Goal: Information Seeking & Learning: Learn about a topic

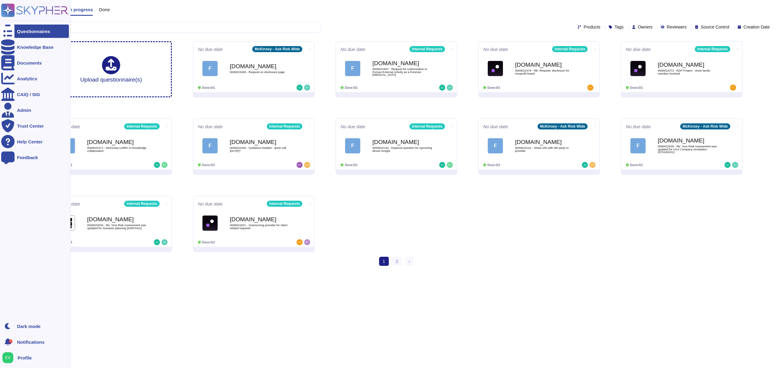
click at [7, 8] on icon at bounding box center [8, 11] width 12 height 12
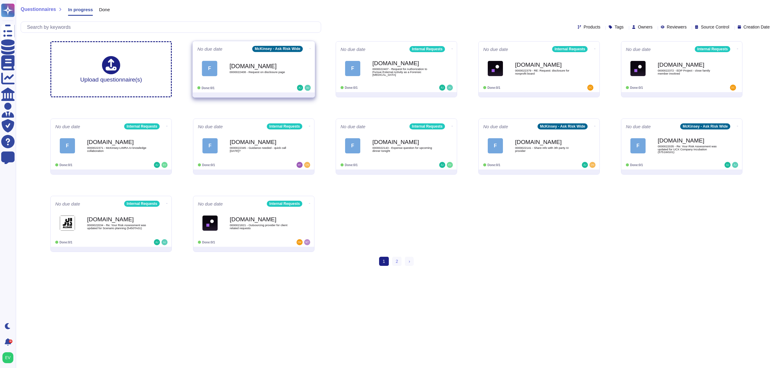
click at [259, 78] on div "[DOMAIN_NAME] 0000022408 - Request on disclosure page" at bounding box center [259, 68] width 61 height 25
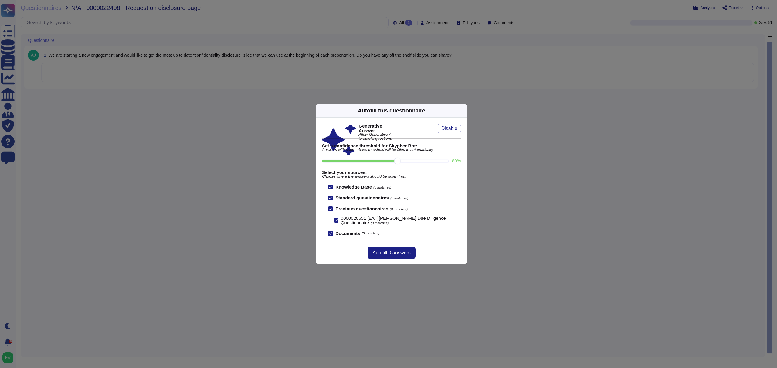
click at [456, 106] on div "Autofill this questionnaire" at bounding box center [391, 110] width 151 height 13
click at [464, 111] on icon at bounding box center [464, 111] width 0 height 0
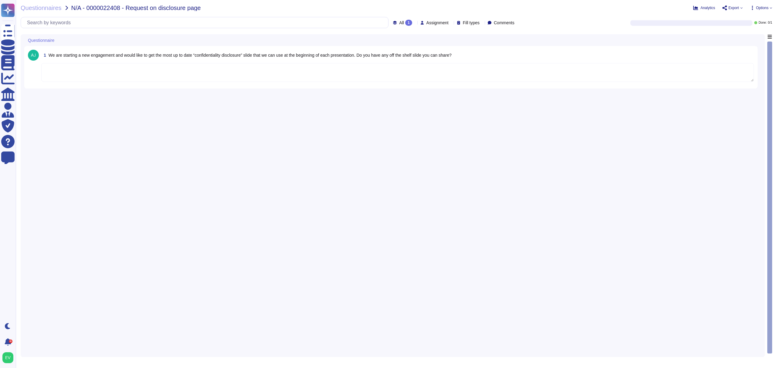
click at [89, 55] on span "We are starting a new engagement and would like to get the most up to date “con…" at bounding box center [250, 55] width 403 height 5
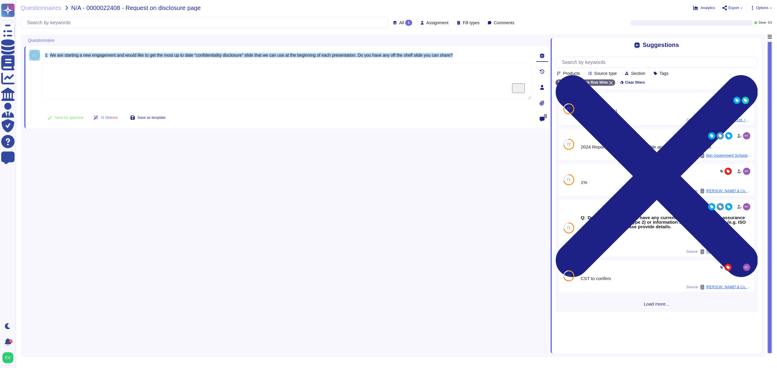
drag, startPoint x: 465, startPoint y: 62, endPoint x: 254, endPoint y: 49, distance: 211.6
click at [259, 42] on div "Questionnaire 1 We are starting a new engagement and would like to get the most…" at bounding box center [287, 194] width 526 height 320
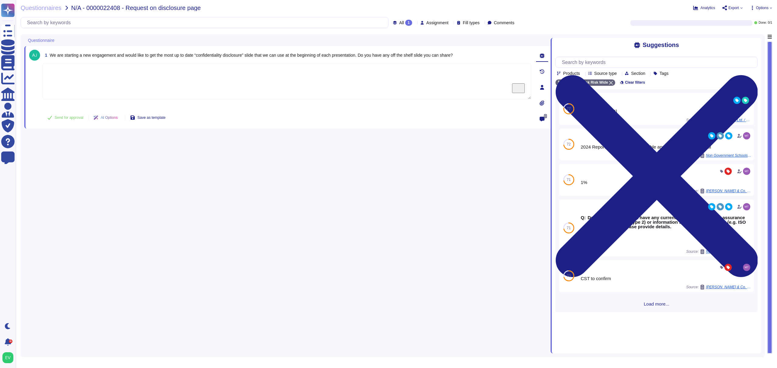
click at [243, 63] on textarea "To enrich screen reader interactions, please activate Accessibility in Grammarl…" at bounding box center [286, 81] width 489 height 36
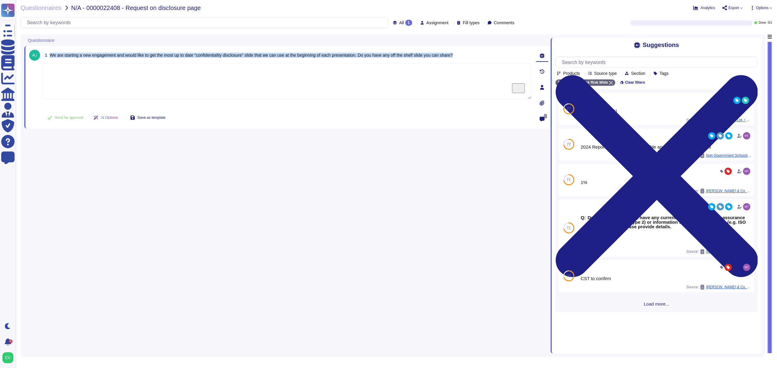
drag, startPoint x: 485, startPoint y: 58, endPoint x: 50, endPoint y: 53, distance: 434.7
click at [50, 53] on div "1 We are starting a new engagement and would like to get the most up to date “c…" at bounding box center [286, 55] width 489 height 11
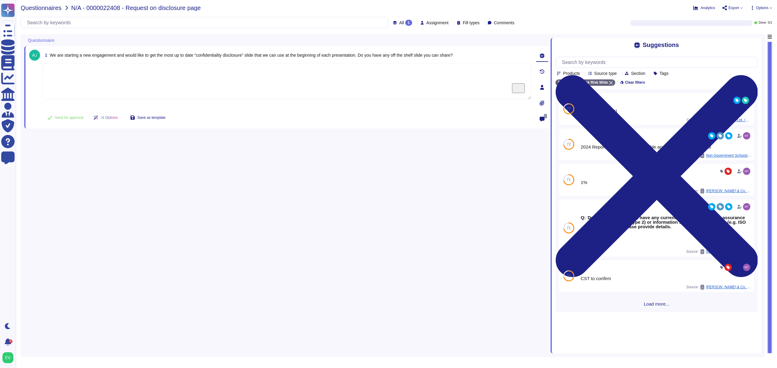
click at [43, 8] on span "Questionnaires" at bounding box center [41, 8] width 41 height 6
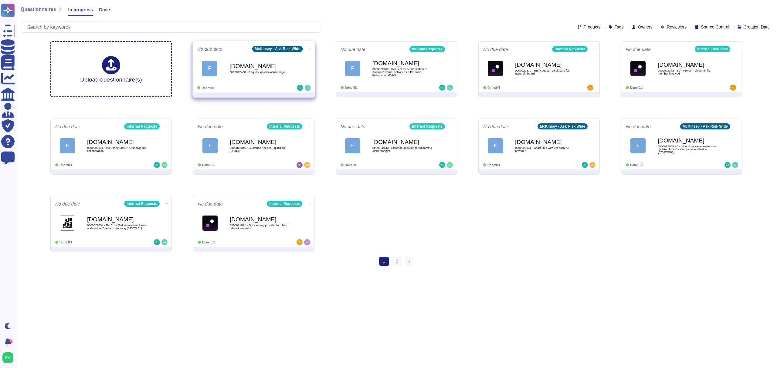
click at [220, 72] on span "F [DOMAIN_NAME] 0000022408 - Request on disclosure page" at bounding box center [253, 68] width 113 height 25
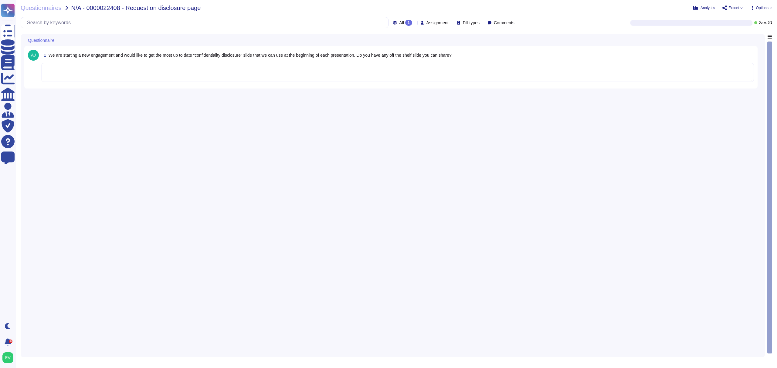
click at [110, 69] on textarea at bounding box center [397, 72] width 713 height 19
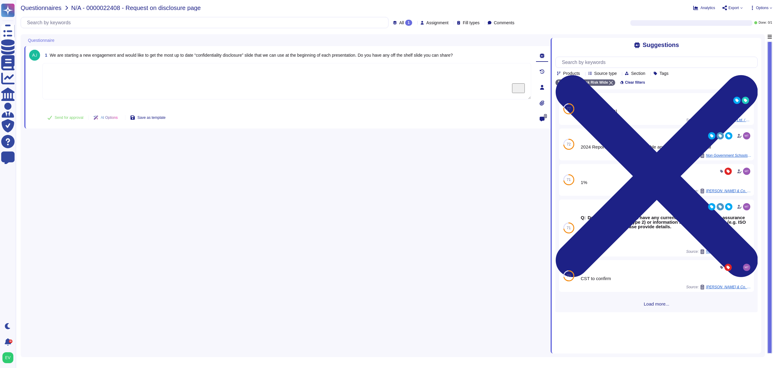
click at [40, 6] on span "Questionnaires" at bounding box center [41, 8] width 41 height 6
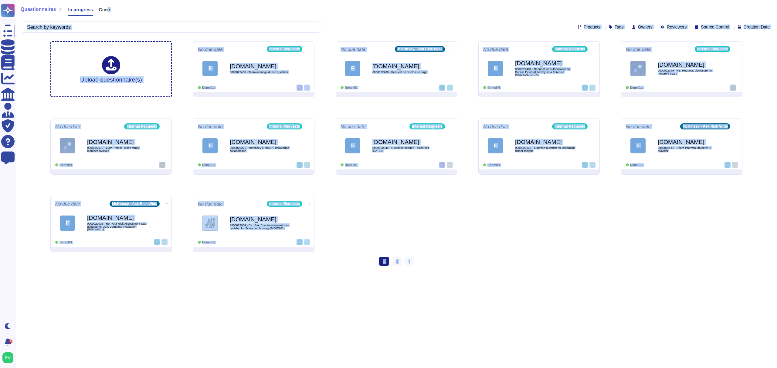
drag, startPoint x: 104, startPoint y: 11, endPoint x: 492, endPoint y: 303, distance: 485.2
click at [491, 271] on html "Questionnaires Knowledge Base Documents Analytics CAIQ / SIG Admin Trust Center…" at bounding box center [388, 135] width 777 height 271
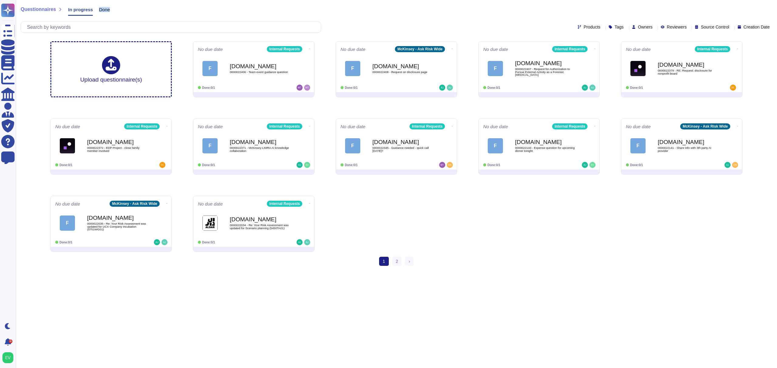
click at [108, 3] on div "Questionnaires In progress Done Products Tags Owners Reviewers Source Control C…" at bounding box center [396, 18] width 761 height 36
click at [107, 9] on span "Done" at bounding box center [104, 9] width 11 height 5
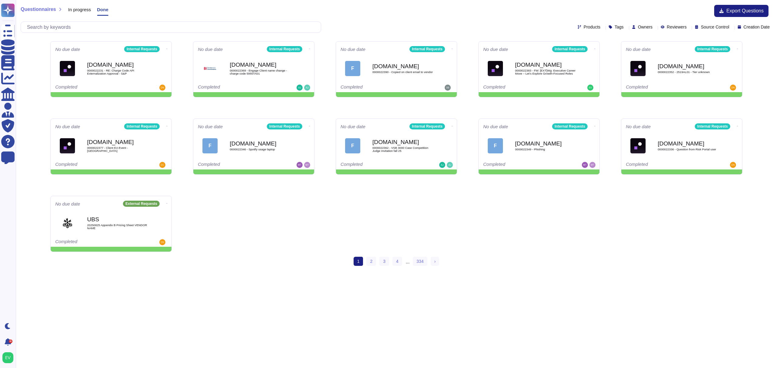
click at [69, 11] on span "In progress" at bounding box center [79, 9] width 23 height 5
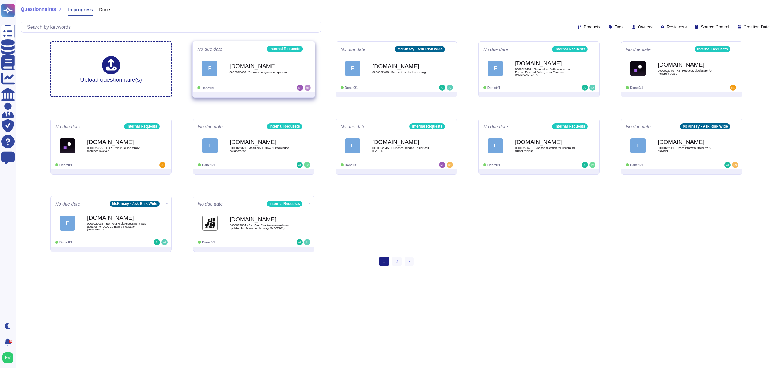
click at [219, 78] on span "F [DOMAIN_NAME] 0000022406 - Team event guidance question" at bounding box center [253, 68] width 113 height 25
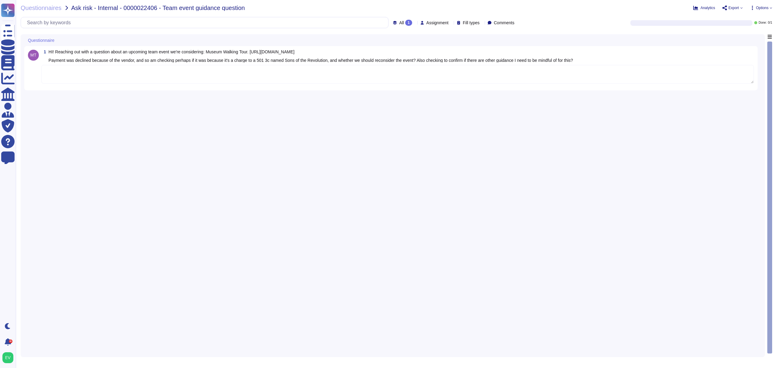
drag, startPoint x: 54, startPoint y: 73, endPoint x: 60, endPoint y: 76, distance: 6.9
click at [54, 73] on textarea "To enrich screen reader interactions, please activate Accessibility in Grammarl…" at bounding box center [397, 74] width 713 height 19
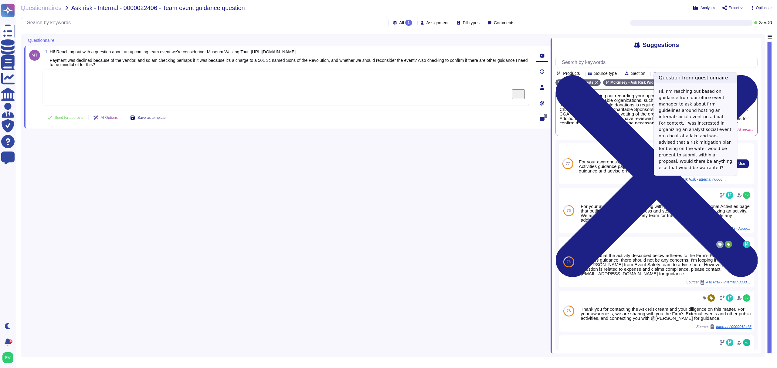
click at [704, 182] on span "Ask Risk - Internal / 0000012727" at bounding box center [705, 180] width 46 height 4
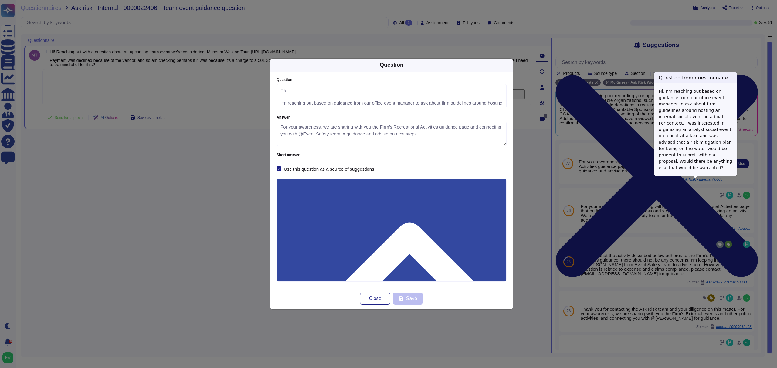
type textarea "Hi, I'm reaching out based on guidance from our office event manager to ask abo…"
type textarea "For your awareness, we are sharing with you the Firm’s Recreational Activities …"
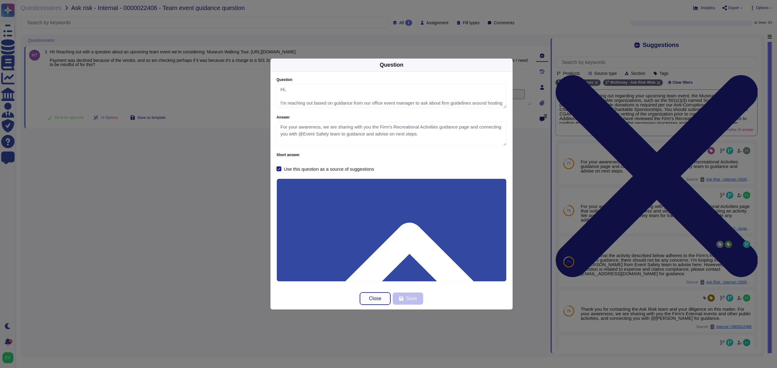
click at [383, 299] on button "Close" at bounding box center [375, 299] width 30 height 12
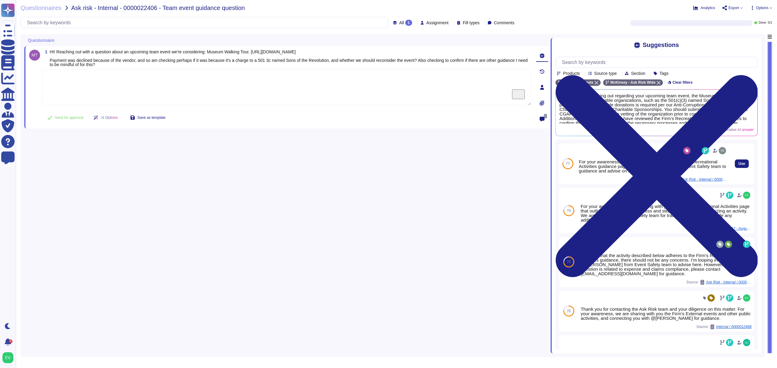
click at [640, 166] on div "For your awareness, we are sharing with you the Firm’s Recreational Activities …" at bounding box center [653, 167] width 148 height 14
click at [616, 162] on div "For your awareness, we are sharing with you the Firm’s Recreational Activities …" at bounding box center [653, 167] width 148 height 14
click at [619, 173] on div "For your awareness, we are sharing with you the Firm’s Recreational Activities …" at bounding box center [653, 167] width 148 height 14
drag, startPoint x: 619, startPoint y: 173, endPoint x: 599, endPoint y: 182, distance: 22.2
click at [599, 182] on div "Source: Ask Risk - Internal / 0000012727" at bounding box center [653, 179] width 148 height 5
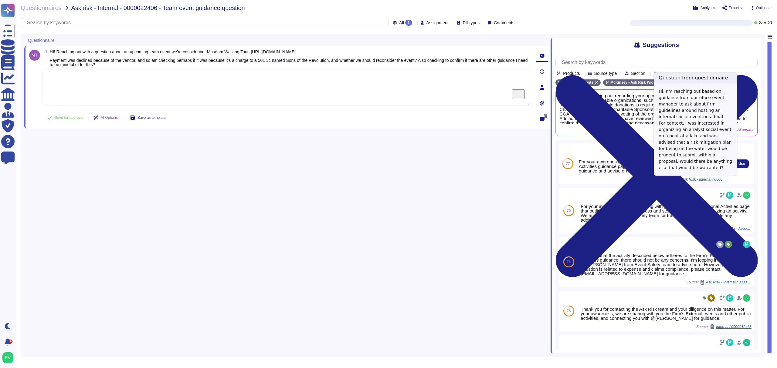
click at [710, 182] on div "Ask Risk - Internal / 0000012727" at bounding box center [702, 179] width 52 height 5
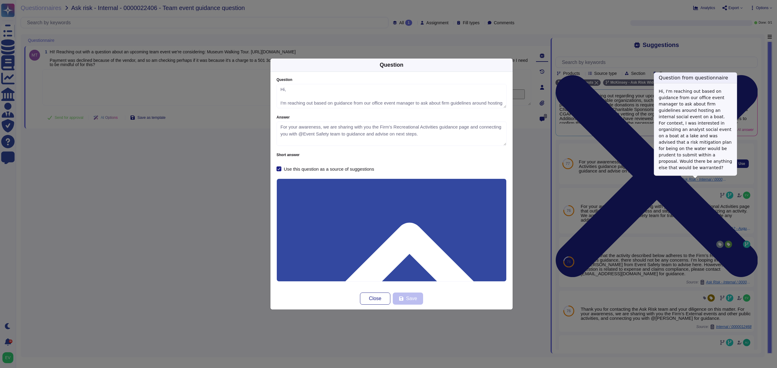
type textarea "Hi, I'm reaching out based on guidance from our office event manager to ask abo…"
type textarea "For your awareness, we are sharing with you the Firm’s Recreational Activities …"
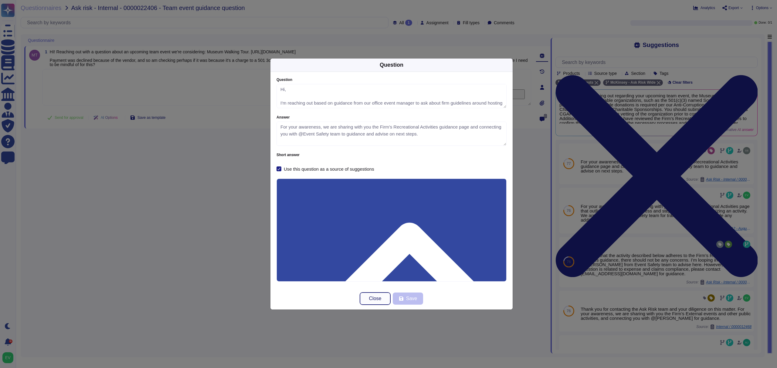
drag, startPoint x: 382, startPoint y: 297, endPoint x: 374, endPoint y: 301, distance: 8.8
click at [378, 299] on button "Close" at bounding box center [375, 299] width 30 height 12
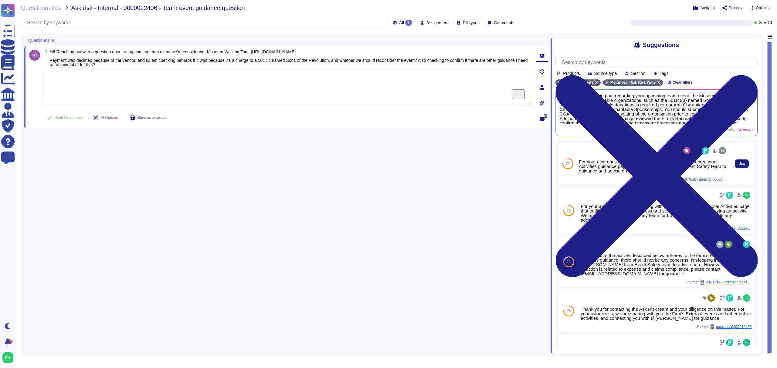
click at [692, 172] on div "For your awareness, we are sharing with you the Firm’s Recreational Activities …" at bounding box center [653, 167] width 148 height 14
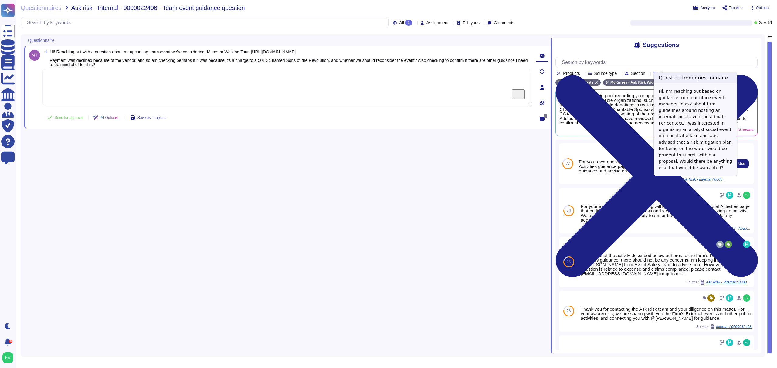
click at [691, 182] on div "Ask Risk - Internal / 0000012727" at bounding box center [702, 179] width 52 height 5
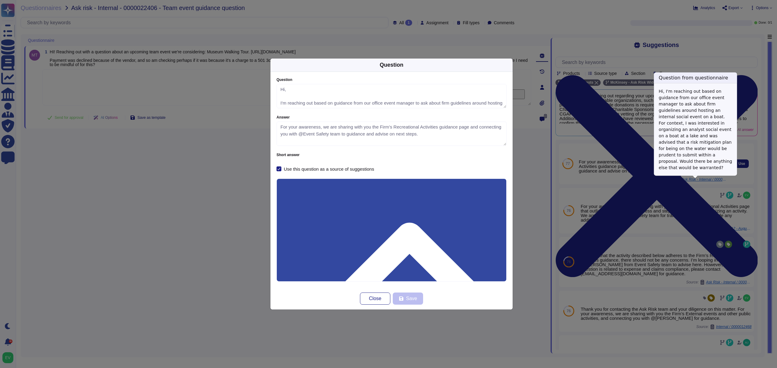
type textarea "Hi, I'm reaching out based on guidance from our office event manager to ask abo…"
type textarea "For your awareness, we are sharing with you the Firm’s Recreational Activities …"
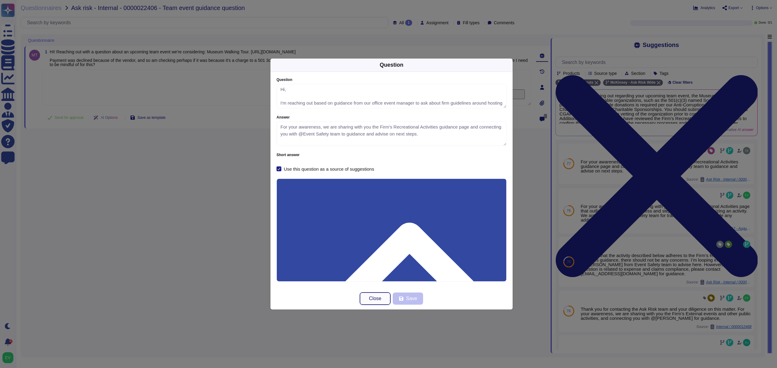
click at [382, 303] on button "Close" at bounding box center [375, 299] width 30 height 12
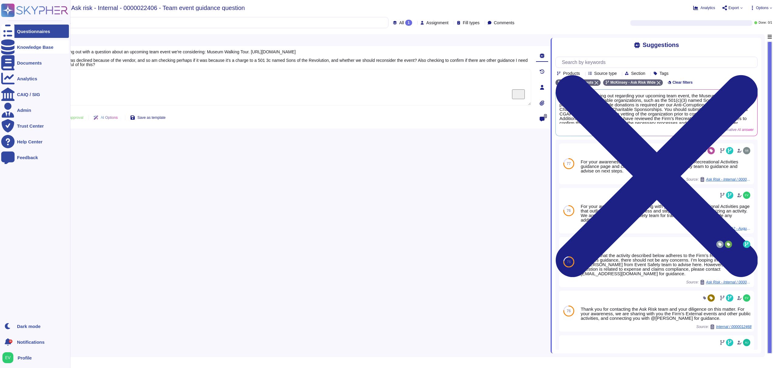
click at [27, 48] on div "Knowledge Base" at bounding box center [35, 47] width 36 height 5
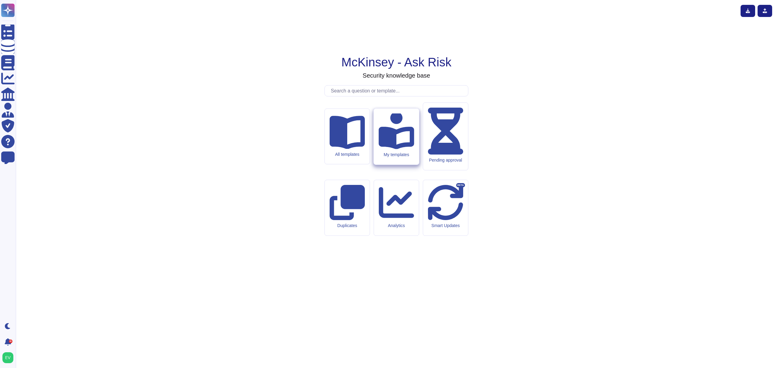
click at [393, 157] on div "My templates" at bounding box center [397, 154] width 36 height 5
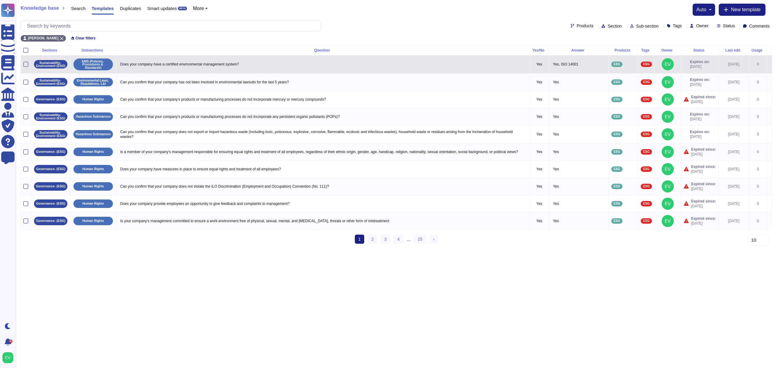
click at [222, 72] on td "Does your company have a certified environmental management system?" at bounding box center [323, 64] width 414 height 18
click at [22, 67] on td at bounding box center [26, 64] width 10 height 18
click at [25, 66] on div at bounding box center [25, 64] width 5 height 5
click at [0, 0] on input "checkbox" at bounding box center [0, 0] width 0 height 0
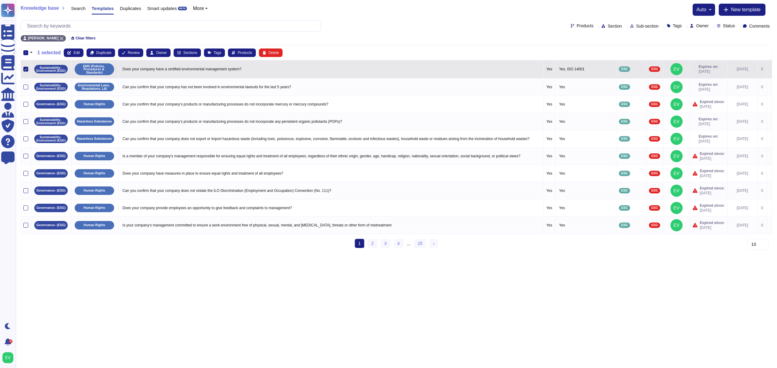
click at [27, 70] on icon at bounding box center [25, 69] width 3 height 3
click at [0, 0] on input "checkbox" at bounding box center [0, 0] width 0 height 0
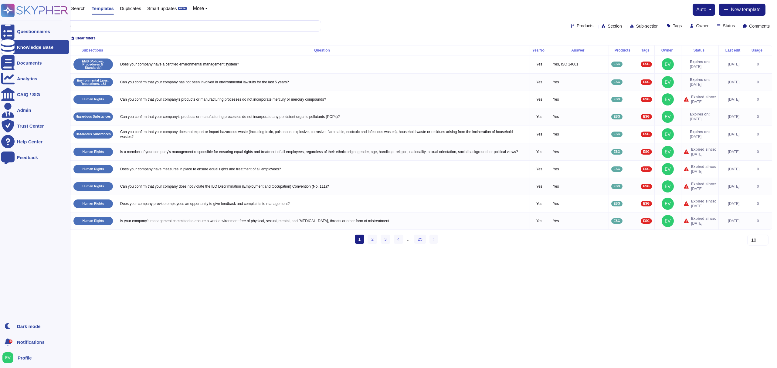
click at [47, 7] on icon at bounding box center [34, 10] width 67 height 13
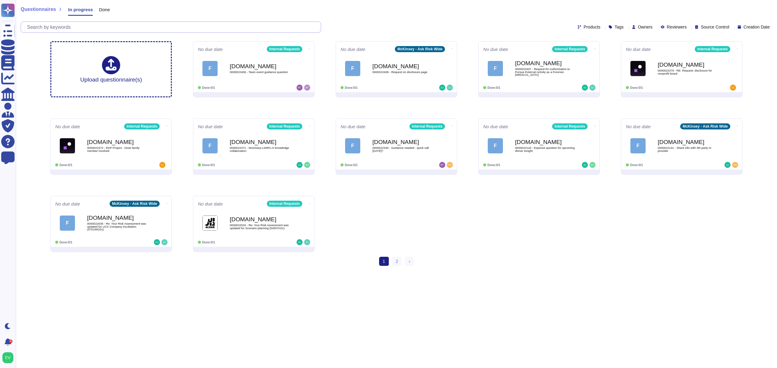
click at [62, 25] on input "text" at bounding box center [172, 27] width 297 height 11
click at [103, 7] on span "Done" at bounding box center [104, 9] width 11 height 5
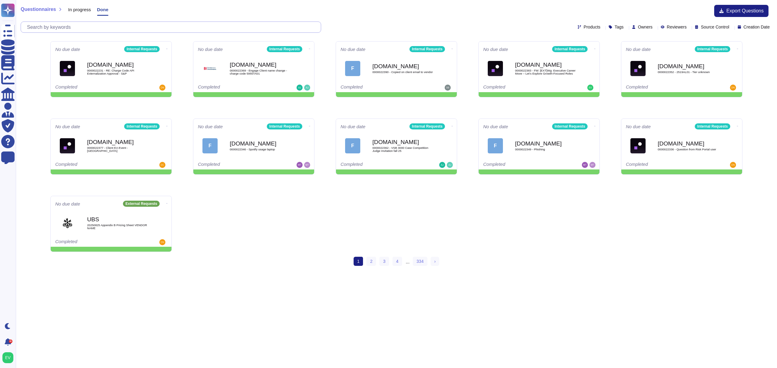
click at [53, 28] on input "text" at bounding box center [172, 27] width 297 height 11
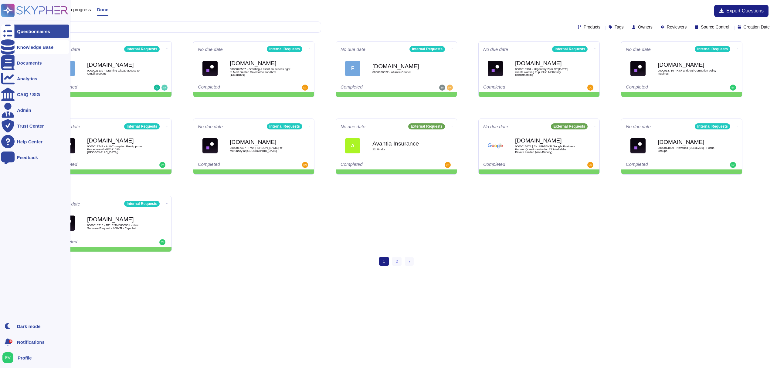
type input "anti"
click at [36, 45] on div "Knowledge Base" at bounding box center [35, 47] width 36 height 5
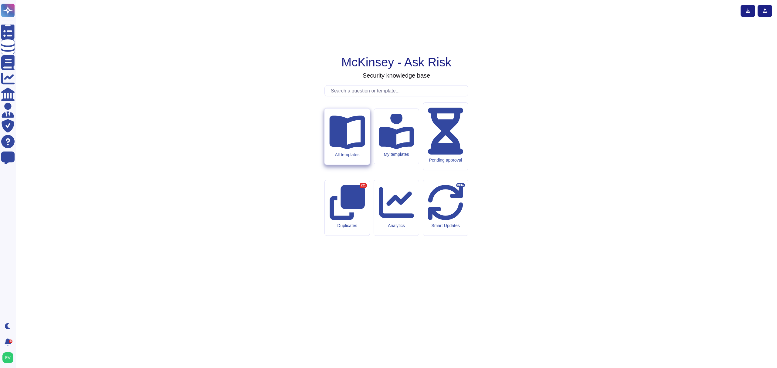
click at [356, 165] on div "All templates" at bounding box center [346, 137] width 45 height 56
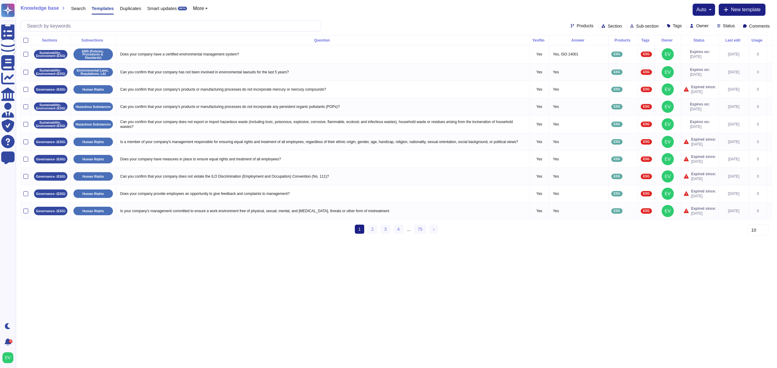
click at [38, 7] on span "Knowledge base" at bounding box center [40, 8] width 38 height 5
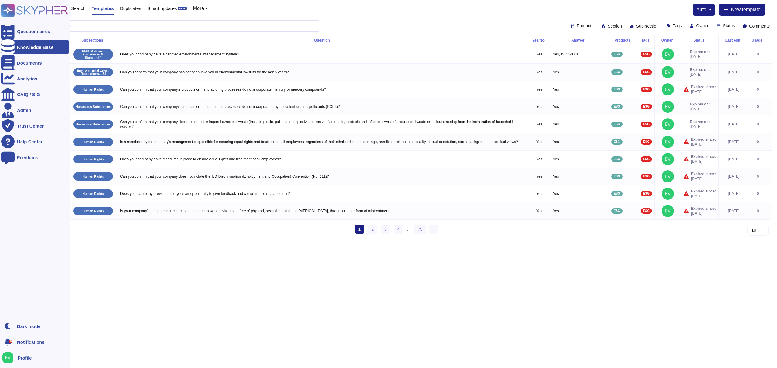
click at [9, 46] on icon at bounding box center [7, 46] width 13 height 15
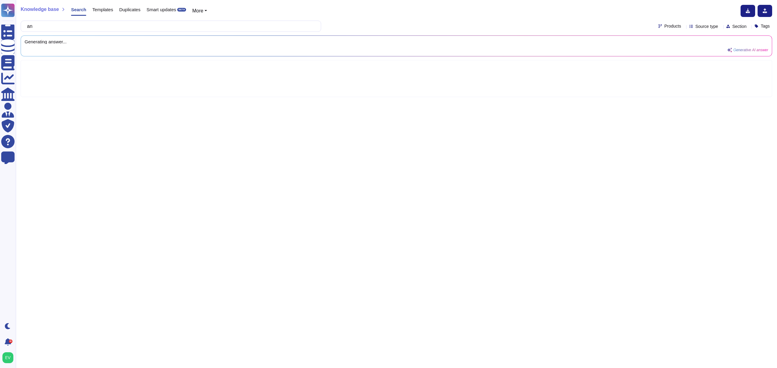
type input "a"
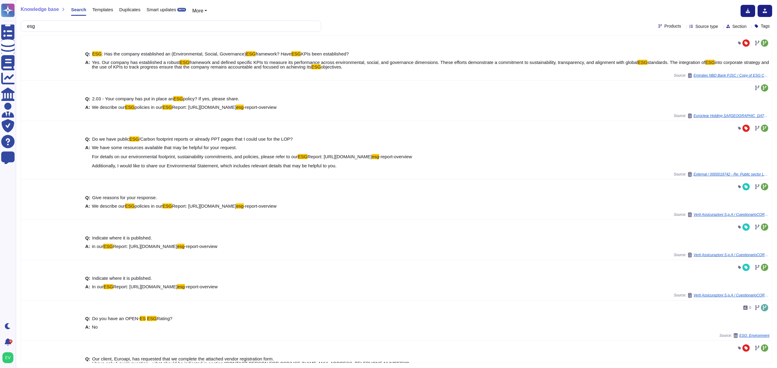
click at [695, 26] on span "Source type" at bounding box center [706, 26] width 23 height 4
click at [699, 59] on span "Questionnaires" at bounding box center [710, 56] width 31 height 5
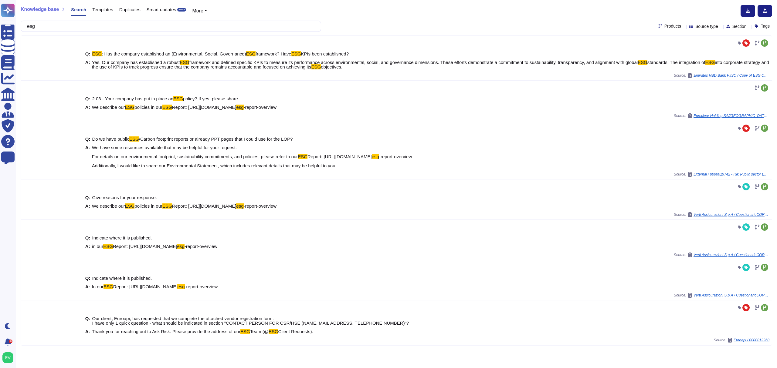
click at [580, 30] on div "esg Products Source type Section Tags" at bounding box center [397, 26] width 752 height 11
click at [45, 22] on input "esg" at bounding box center [169, 26] width 291 height 11
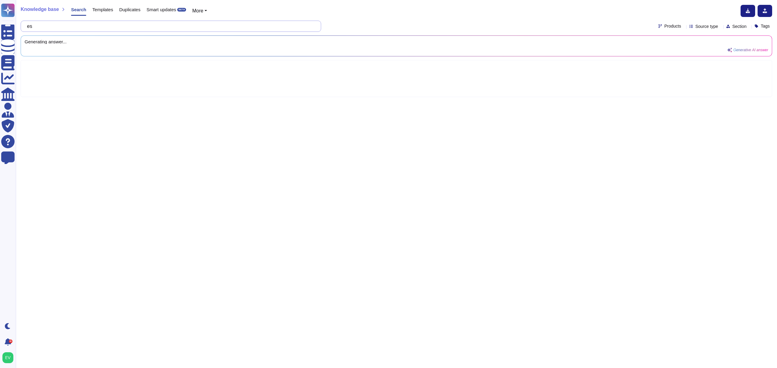
type input "e"
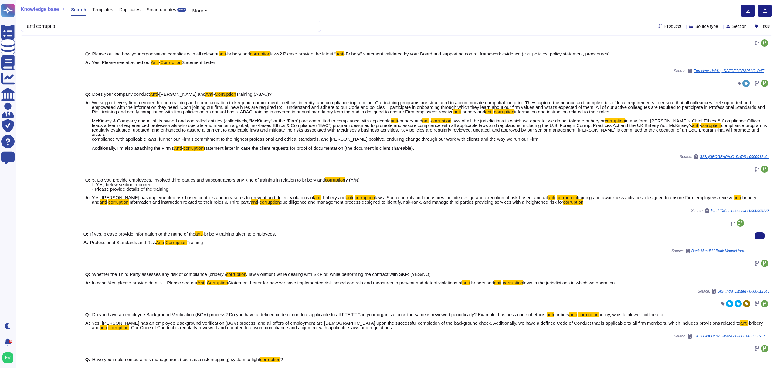
scroll to position [24, 0]
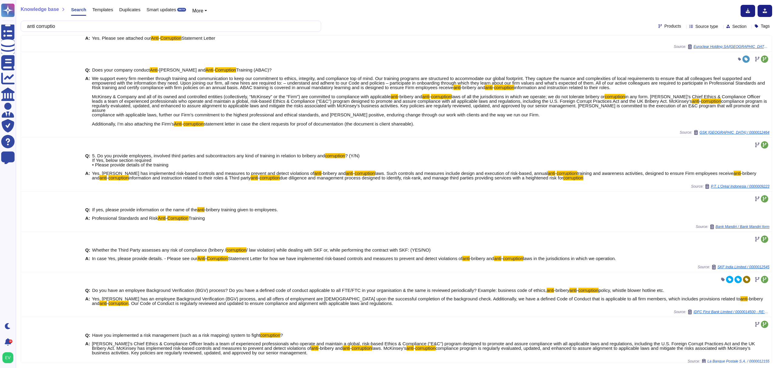
type input "anti corruptio"
click at [698, 25] on span "Source type" at bounding box center [706, 26] width 23 height 4
click at [685, 72] on div at bounding box center [686, 71] width 5 height 5
click at [688, 41] on icon at bounding box center [686, 41] width 3 height 3
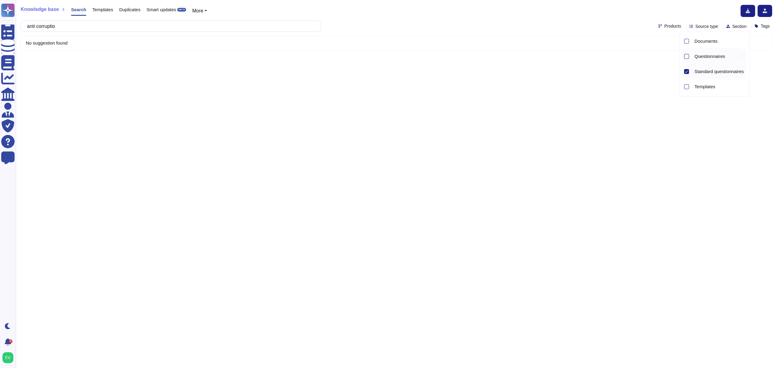
click at [688, 57] on div at bounding box center [686, 56] width 5 height 5
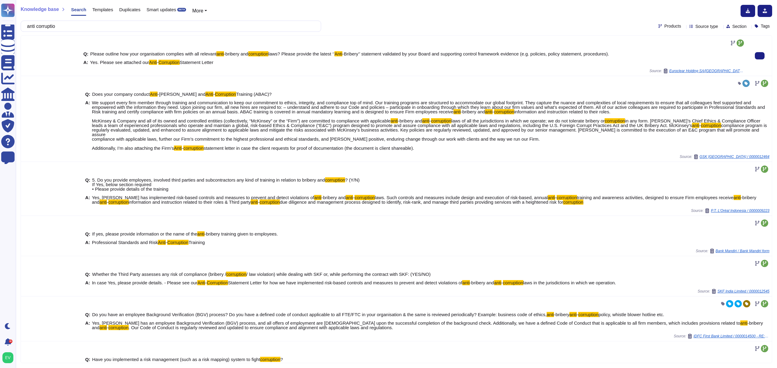
click at [633, 50] on div "Q: Please outline how your organisation complies with all relevant anti -briber…" at bounding box center [414, 58] width 662 height 21
click at [702, 29] on span "Source type" at bounding box center [706, 26] width 23 height 4
click at [762, 27] on span "Tags" at bounding box center [765, 26] width 9 height 4
click at [732, 25] on span "Section" at bounding box center [739, 26] width 14 height 4
click at [662, 47] on div at bounding box center [414, 43] width 662 height 10
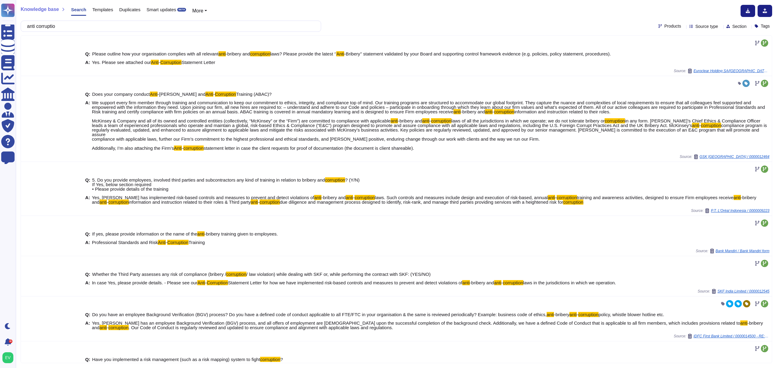
click at [733, 26] on span "Section" at bounding box center [739, 26] width 14 height 4
click at [755, 27] on icon at bounding box center [757, 26] width 4 height 4
click at [584, 20] on div "Knowledge base Search Templates Duplicates Smart updates BETA More anti corrupt…" at bounding box center [396, 184] width 761 height 368
click at [654, 21] on div "anti corruptio Products Source type Section Tags" at bounding box center [397, 26] width 752 height 11
click at [654, 32] on div "anti corruptio Products Source type Section Tags" at bounding box center [397, 26] width 752 height 11
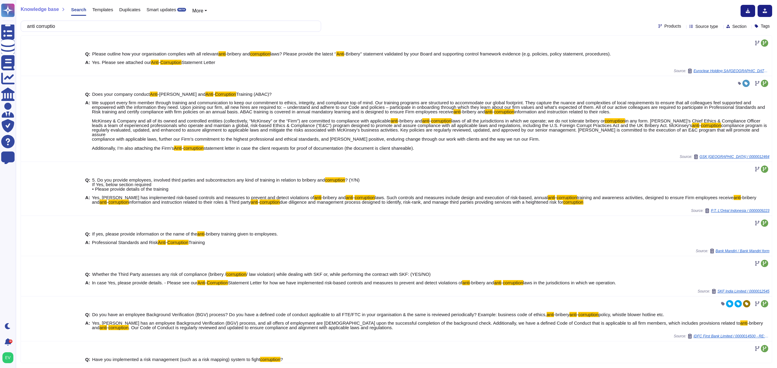
click at [664, 30] on div "anti corruptio Products Source type Section Tags" at bounding box center [397, 26] width 752 height 11
click at [664, 27] on span "Products" at bounding box center [672, 26] width 17 height 4
click at [690, 70] on span "Internal Requests" at bounding box center [680, 70] width 36 height 5
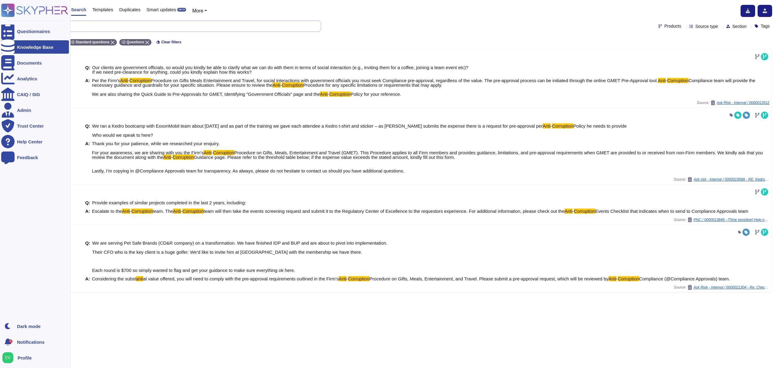
drag, startPoint x: 61, startPoint y: 27, endPoint x: 12, endPoint y: 18, distance: 49.7
click at [12, 18] on div "Questionnaires Knowledge Base Documents Analytics CAIQ / SIG Admin Trust Center…" at bounding box center [388, 184] width 777 height 368
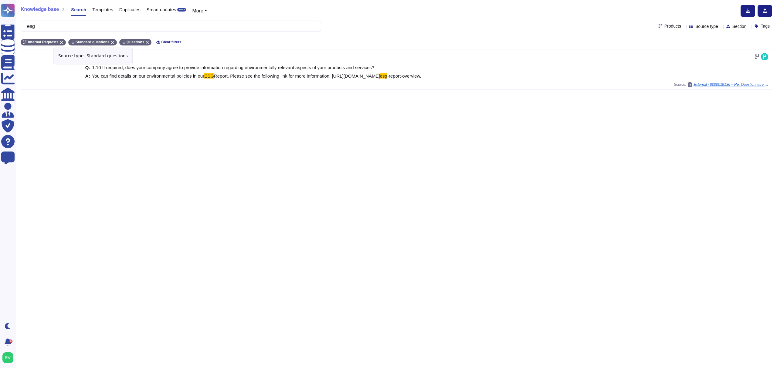
type input "esg"
click at [111, 42] on icon at bounding box center [113, 43] width 4 height 4
click at [656, 31] on div "esg Products Source type Section Tags" at bounding box center [397, 26] width 752 height 11
click at [656, 22] on div "esg Products Source type Section Tags" at bounding box center [397, 26] width 752 height 11
click at [664, 28] on span "Products" at bounding box center [672, 26] width 17 height 4
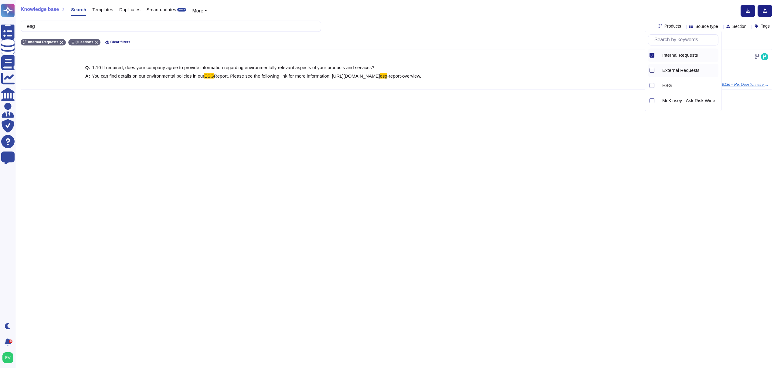
click at [653, 72] on div at bounding box center [652, 70] width 5 height 5
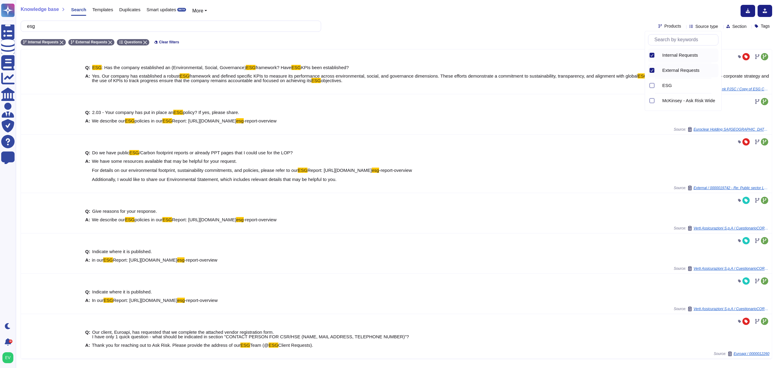
click at [651, 59] on div at bounding box center [651, 56] width 6 height 14
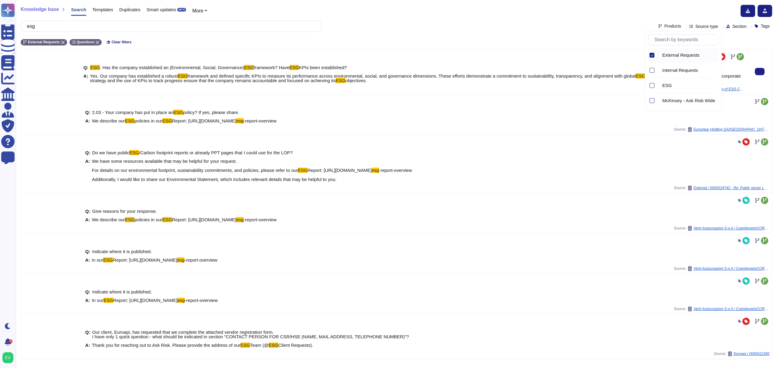
click at [577, 89] on div "Source: Emirates NBD Bank PJSC / Copy of ESG Commercial Requirements Document u…" at bounding box center [414, 89] width 662 height 5
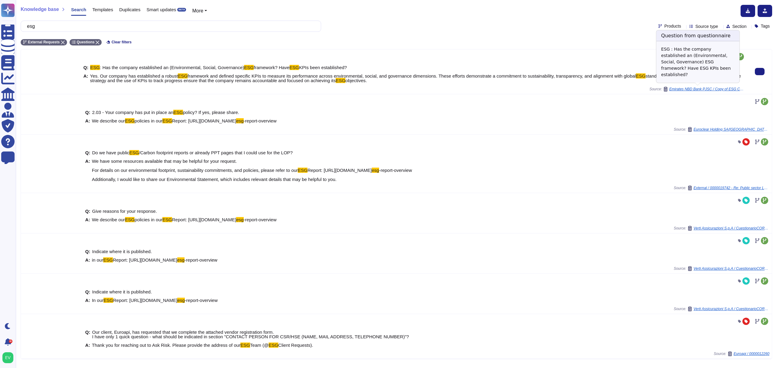
click at [671, 90] on span "Emirates NBD Bank PJSC / Copy of ESG Commercial Requirements Document updated" at bounding box center [707, 89] width 76 height 4
click at [695, 89] on span "Emirates NBD Bank PJSC / Copy of ESG Commercial Requirements Document updated" at bounding box center [707, 89] width 76 height 4
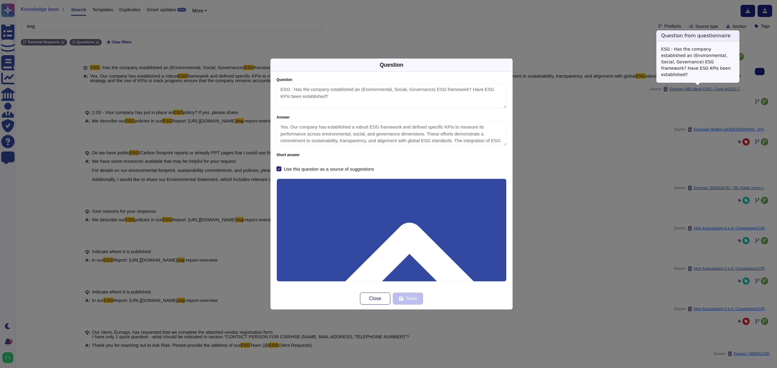
type textarea "ESG : Has the company established an (Environmental, Social, Governance) ESG fr…"
type textarea "Yes. Our company has established a robust ESG framework and defined specific KP…"
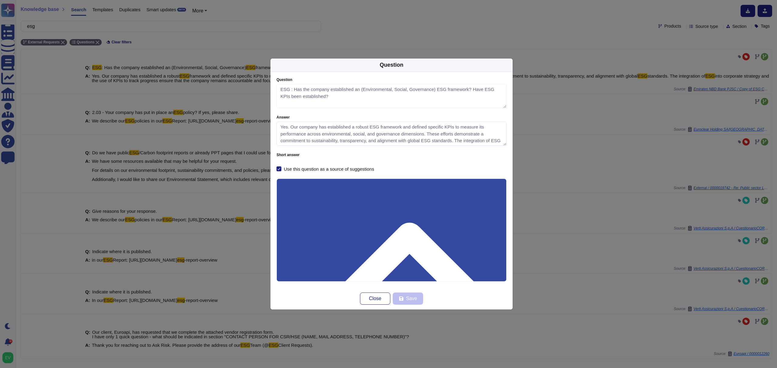
click at [491, 133] on textarea "Yes. Our company has established a robust ESG framework and defined specific KP…" at bounding box center [392, 134] width 230 height 24
click at [380, 303] on button "Close" at bounding box center [375, 299] width 30 height 12
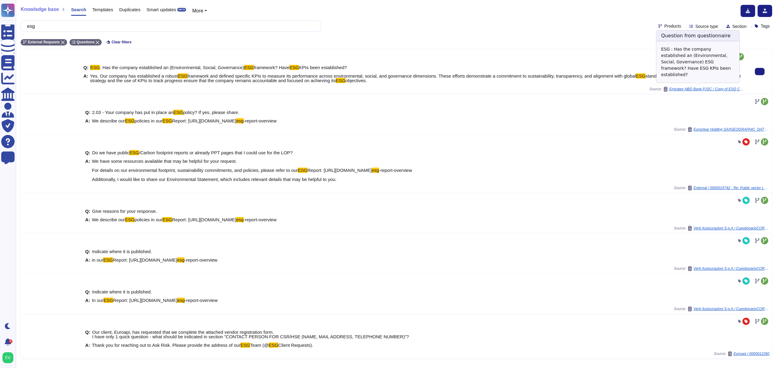
click at [692, 89] on span "Emirates NBD Bank PJSC / Copy of ESG Commercial Requirements Document updated" at bounding box center [707, 89] width 76 height 4
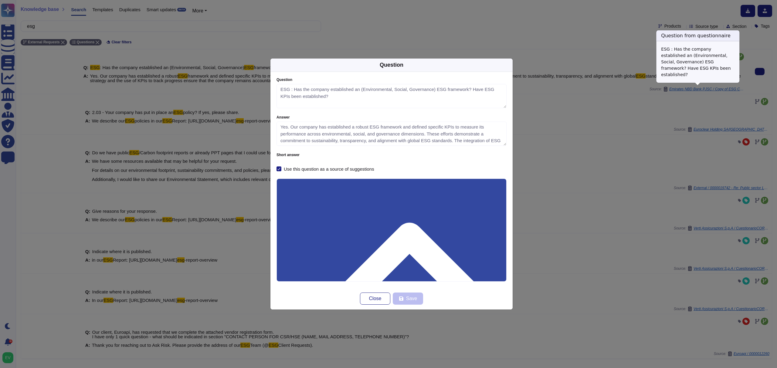
type textarea "ESG : Has the company established an (Environmental, Social, Governance) ESG fr…"
type textarea "Yes. Our company has established a robust ESG framework and defined specific KP…"
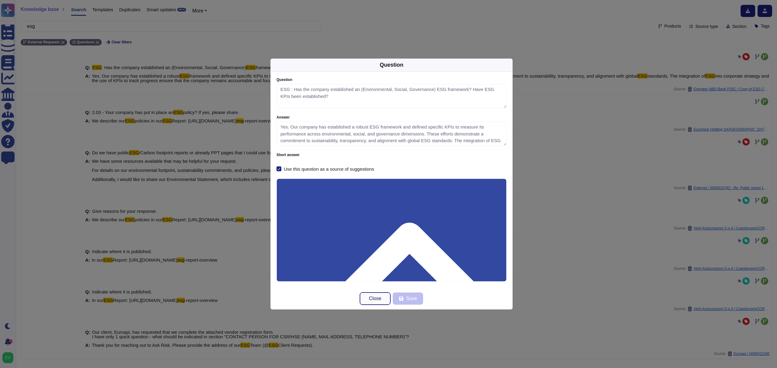
click at [377, 301] on span "Close" at bounding box center [375, 299] width 12 height 5
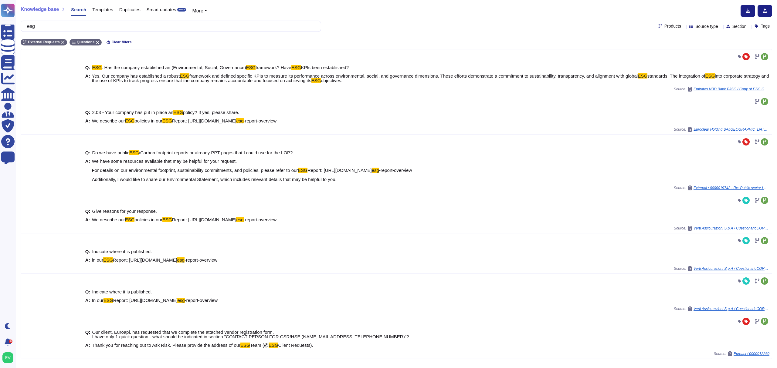
click at [664, 25] on span "Products" at bounding box center [672, 26] width 17 height 4
click at [695, 26] on span "Source type" at bounding box center [706, 26] width 23 height 4
click at [667, 28] on span "Products" at bounding box center [672, 26] width 17 height 4
click at [607, 35] on div "Knowledge base Search Templates Duplicates Smart updates BETA More esg Products…" at bounding box center [396, 184] width 761 height 368
drag, startPoint x: 712, startPoint y: 27, endPoint x: 707, endPoint y: 27, distance: 4.6
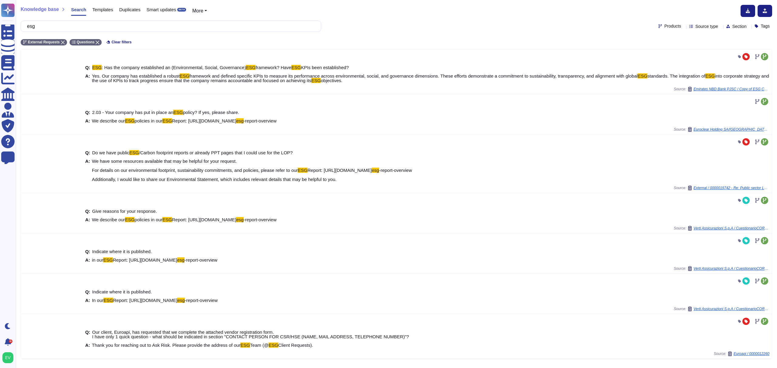
click at [707, 27] on div "Source type" at bounding box center [704, 26] width 31 height 5
click at [689, 55] on div "Documents" at bounding box center [715, 56] width 64 height 14
click at [687, 41] on icon at bounding box center [686, 41] width 3 height 3
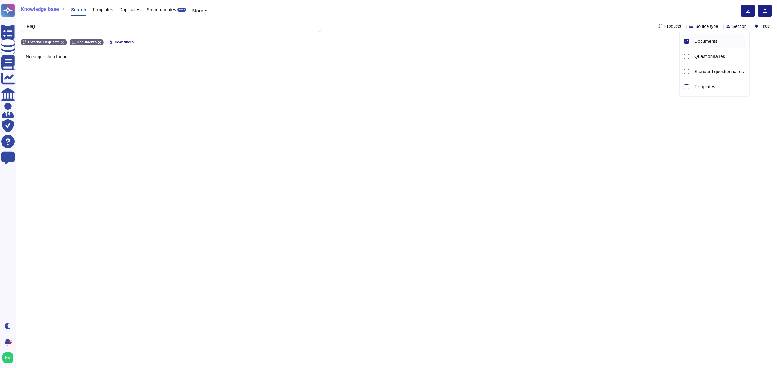
scroll to position [0, 0]
click at [61, 41] on icon at bounding box center [63, 43] width 4 height 4
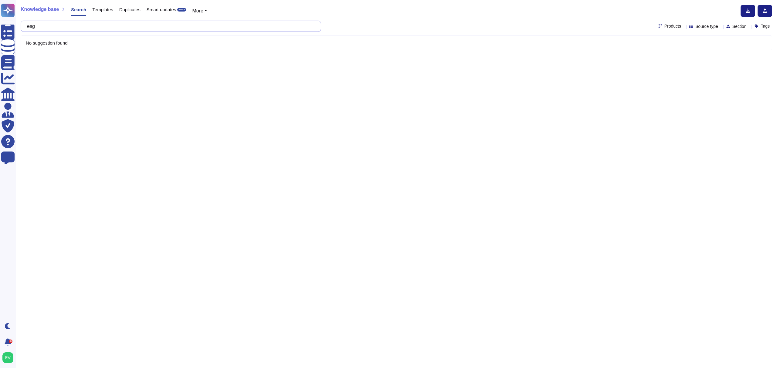
click at [55, 27] on input "esg" at bounding box center [169, 26] width 291 height 11
click at [695, 25] on span "Source type" at bounding box center [706, 26] width 23 height 4
click at [687, 44] on div at bounding box center [686, 41] width 6 height 14
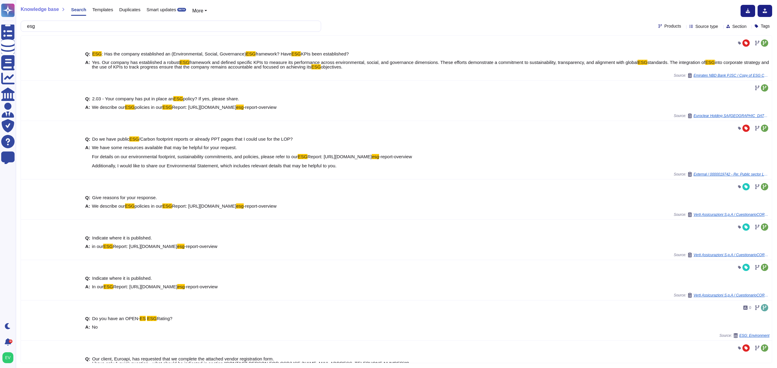
click at [732, 26] on span "Section" at bounding box center [739, 26] width 14 height 4
click at [607, 21] on div "esg Products Source type Section Tags" at bounding box center [397, 26] width 752 height 11
click at [732, 27] on span "Section" at bounding box center [739, 26] width 14 height 4
click at [630, 25] on div "esg Products Source type Section Tags" at bounding box center [397, 26] width 752 height 11
click at [684, 27] on icon at bounding box center [684, 27] width 0 height 0
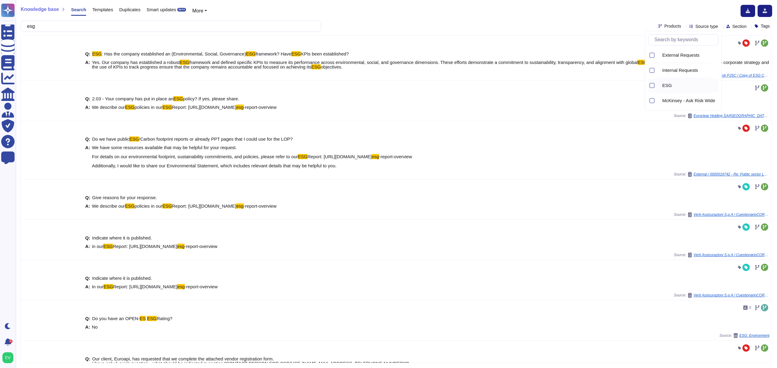
click at [669, 82] on div "ESG" at bounding box center [687, 86] width 61 height 14
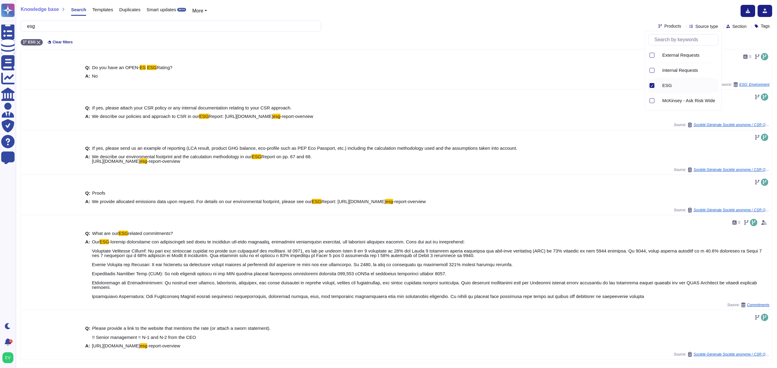
click at [507, 31] on div "esg Products Source type Section Tags" at bounding box center [397, 26] width 752 height 11
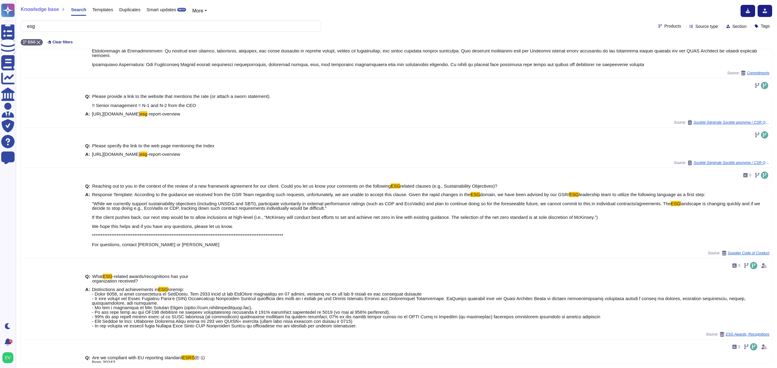
scroll to position [268, 0]
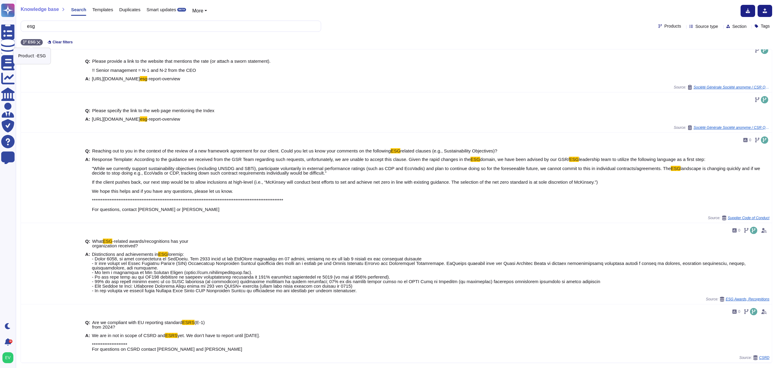
click at [37, 43] on icon at bounding box center [39, 43] width 4 height 4
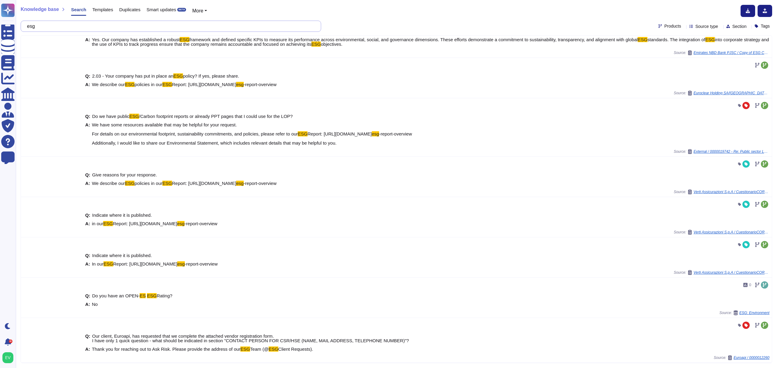
click at [41, 29] on input "esg" at bounding box center [169, 26] width 291 height 11
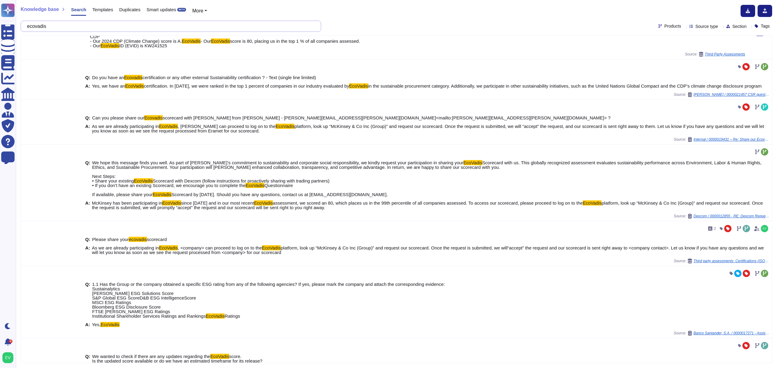
scroll to position [164, 0]
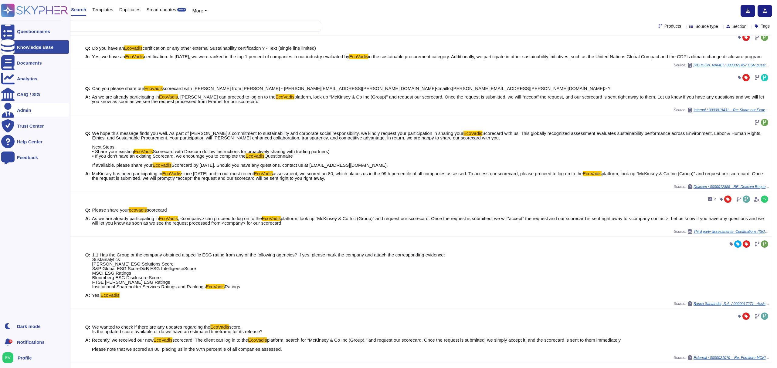
type input "ecovadis"
click at [21, 113] on div "Admin" at bounding box center [35, 110] width 68 height 13
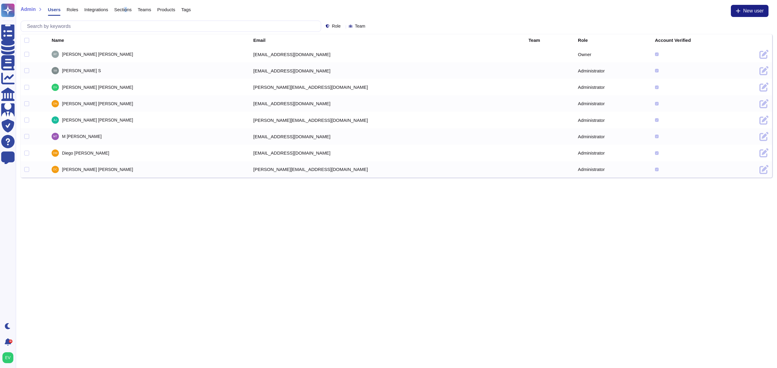
click at [124, 12] on div "Sections" at bounding box center [120, 11] width 24 height 12
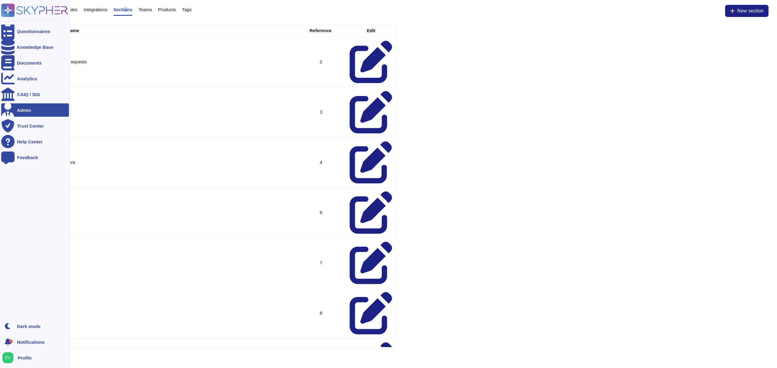
click at [20, 112] on div "Admin" at bounding box center [35, 110] width 68 height 13
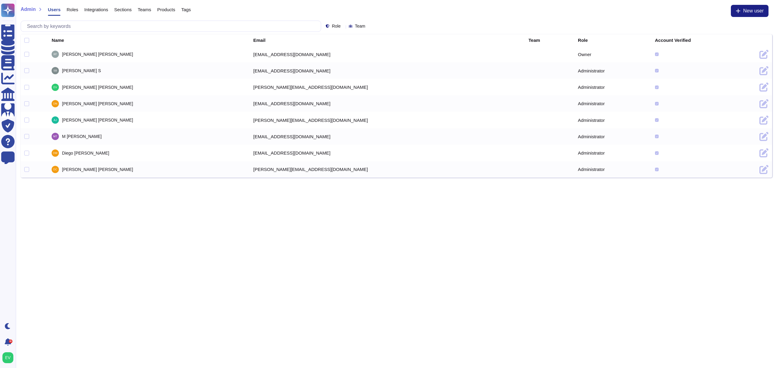
click at [342, 29] on div "Role" at bounding box center [334, 26] width 17 height 5
click at [341, 28] on div "Role" at bounding box center [334, 26] width 17 height 5
click at [71, 9] on span "Roles" at bounding box center [72, 9] width 12 height 5
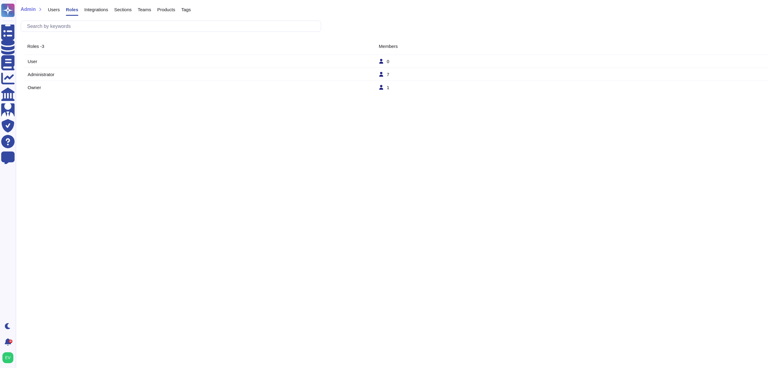
click at [148, 59] on td "User" at bounding box center [202, 61] width 351 height 5
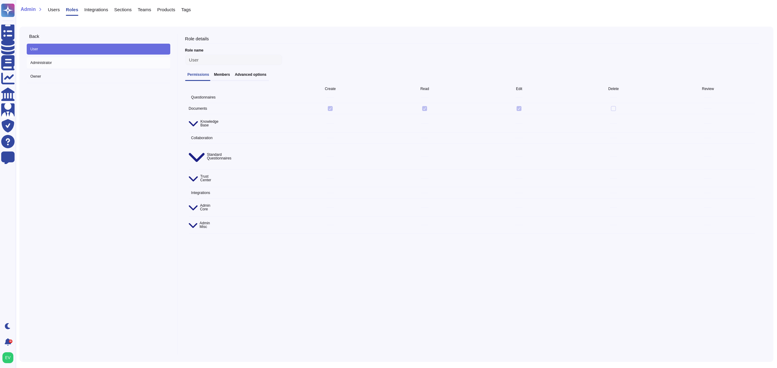
click at [67, 61] on span "Administrator" at bounding box center [99, 62] width 144 height 11
type input "Administrator"
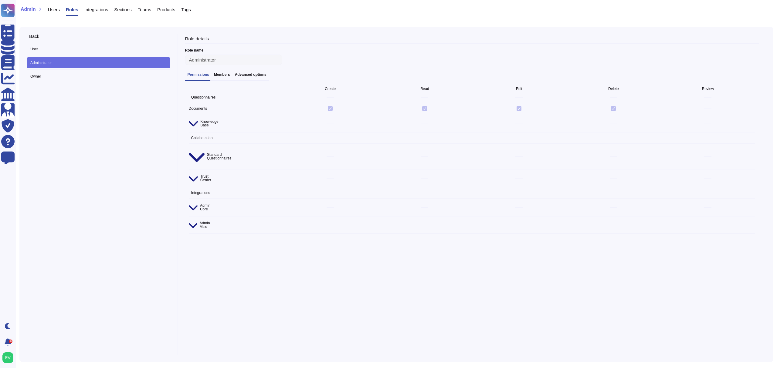
click at [244, 74] on h3 "Advanced options" at bounding box center [251, 75] width 32 height 4
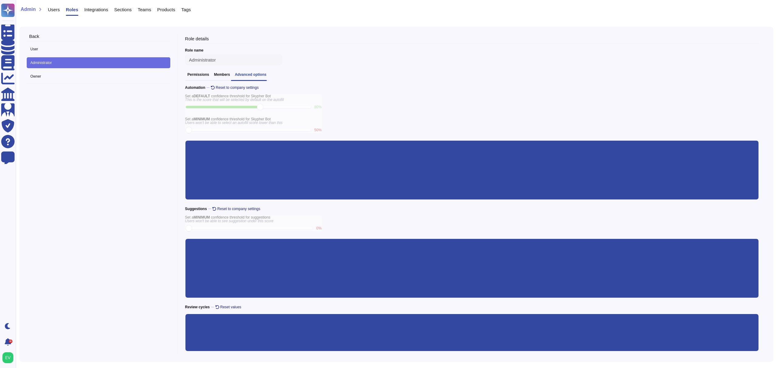
scroll to position [4, 0]
click at [115, 293] on div "Back User Administrator Owner" at bounding box center [102, 194] width 151 height 321
click at [197, 76] on h3 "Permissions" at bounding box center [199, 75] width 22 height 4
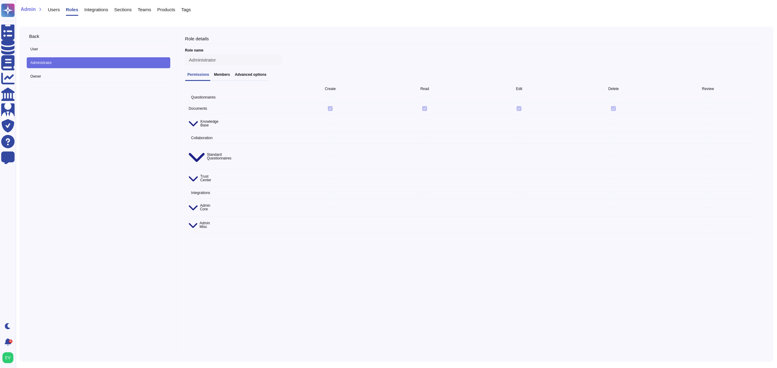
click at [219, 78] on div "Permissions Members Advanced options" at bounding box center [227, 77] width 84 height 8
click at [220, 76] on h3 "Members" at bounding box center [222, 75] width 16 height 4
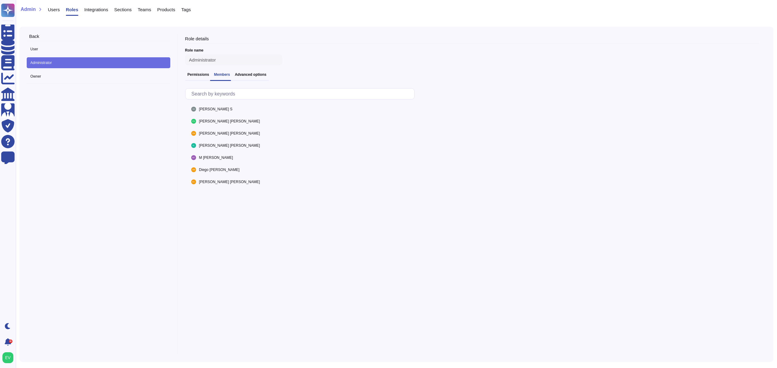
click at [238, 77] on h3 "Advanced options" at bounding box center [251, 75] width 32 height 4
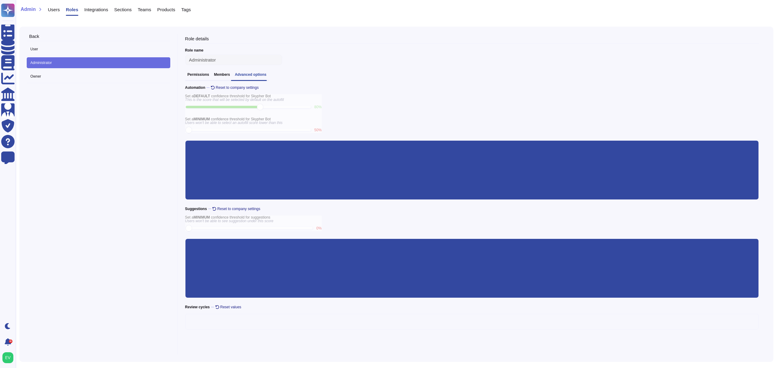
click at [194, 76] on h3 "Permissions" at bounding box center [199, 75] width 22 height 4
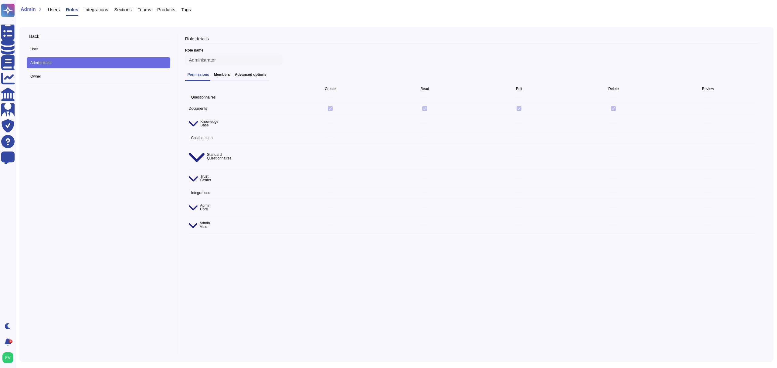
click at [191, 202] on icon at bounding box center [193, 207] width 9 height 10
click at [190, 275] on icon at bounding box center [193, 280] width 8 height 10
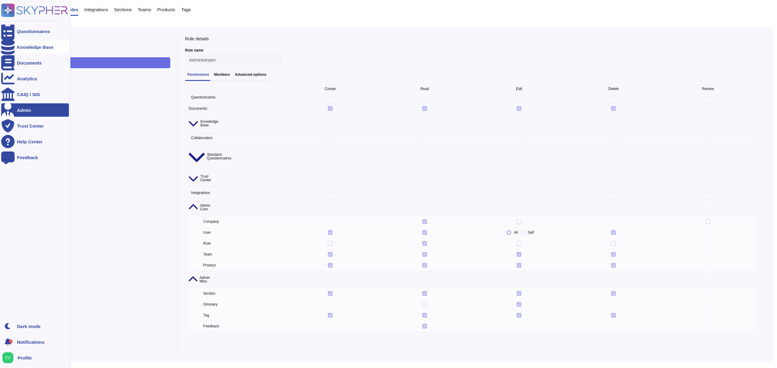
click at [22, 49] on div "Knowledge Base" at bounding box center [35, 46] width 68 height 13
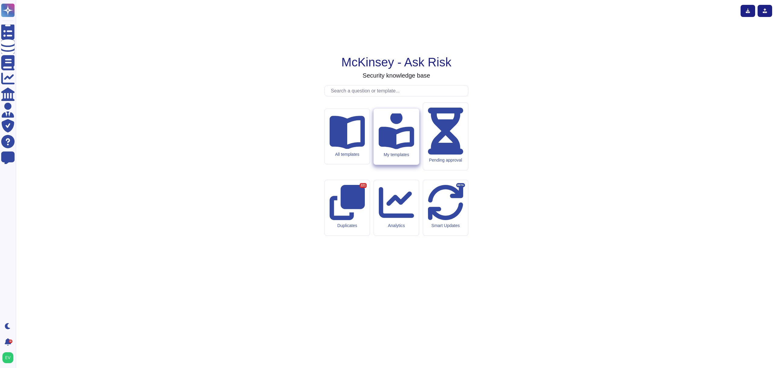
click at [384, 157] on div "My templates" at bounding box center [397, 154] width 36 height 5
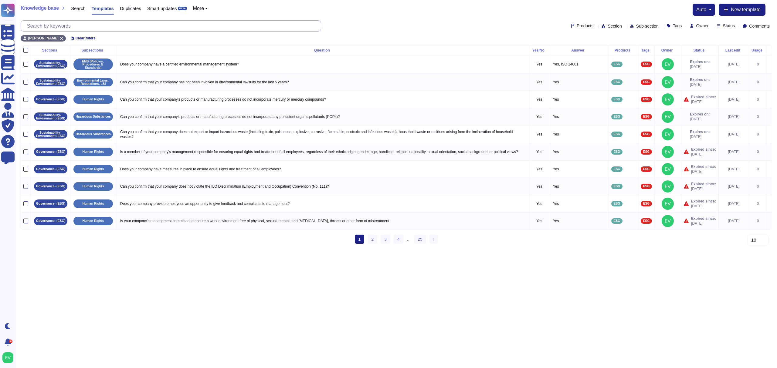
click at [103, 29] on input "text" at bounding box center [172, 26] width 297 height 11
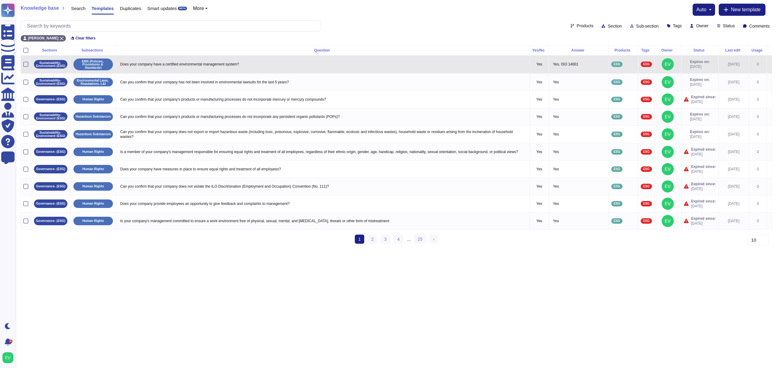
click at [24, 61] on td at bounding box center [26, 64] width 10 height 18
click at [26, 63] on div at bounding box center [25, 64] width 5 height 5
click at [0, 0] on input "checkbox" at bounding box center [0, 0] width 0 height 0
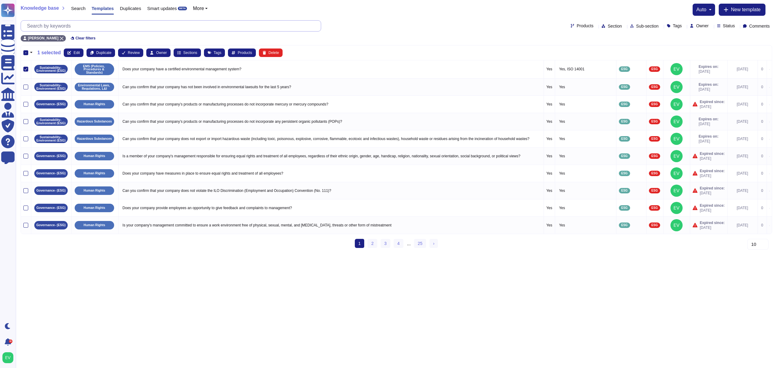
click at [76, 31] on input "text" at bounding box center [172, 26] width 297 height 11
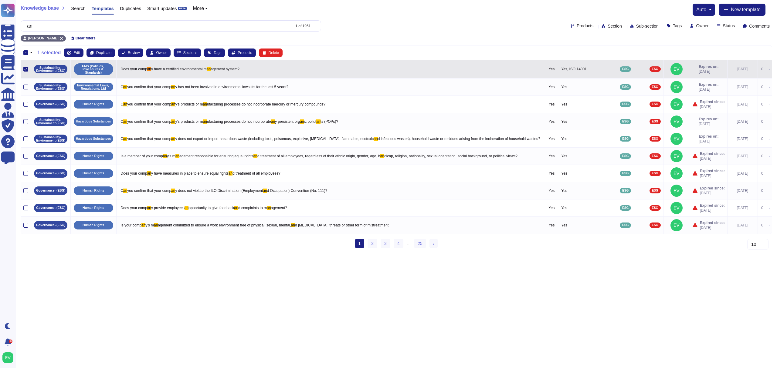
click at [26, 69] on icon at bounding box center [25, 69] width 3 height 3
click at [0, 0] on input "checkbox" at bounding box center [0, 0] width 0 height 0
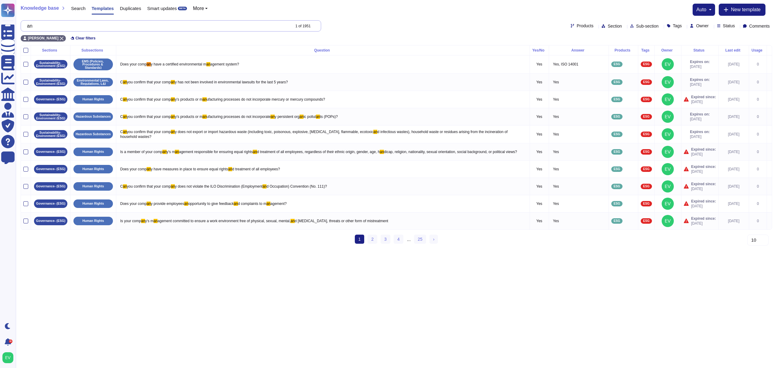
click at [49, 27] on input "an" at bounding box center [157, 26] width 266 height 11
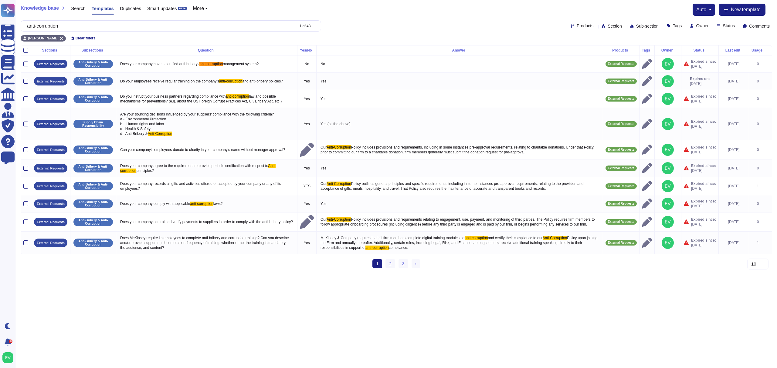
click at [394, 273] on div "1 (current) 2 3 › Next" at bounding box center [396, 267] width 48 height 14
click at [389, 268] on link "2" at bounding box center [390, 264] width 10 height 9
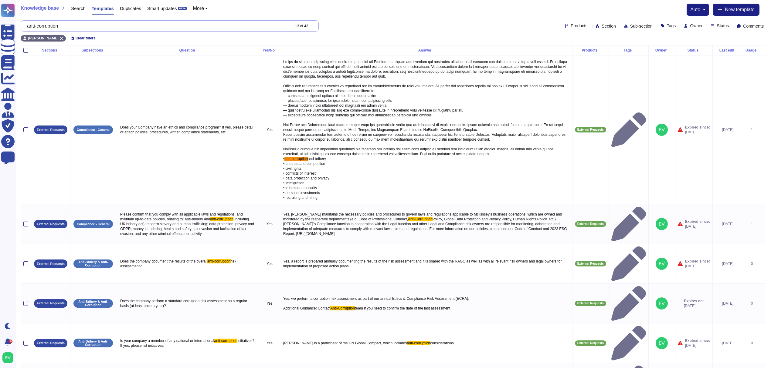
drag, startPoint x: 71, startPoint y: 25, endPoint x: 44, endPoint y: 25, distance: 27.0
click at [44, 25] on input "anti-corruption" at bounding box center [157, 26] width 266 height 11
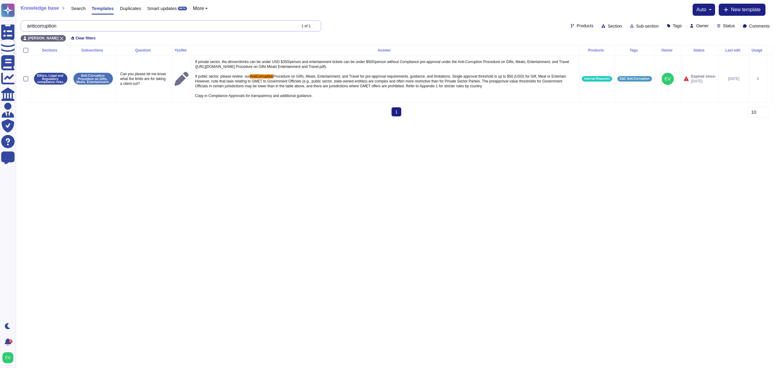
click at [40, 26] on input "anticorruption" at bounding box center [160, 26] width 272 height 11
click at [41, 25] on input "anticorruption" at bounding box center [160, 26] width 272 height 11
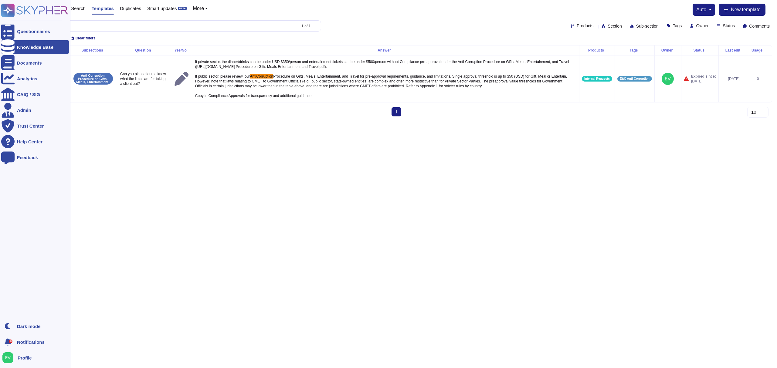
type input "anticorruption"
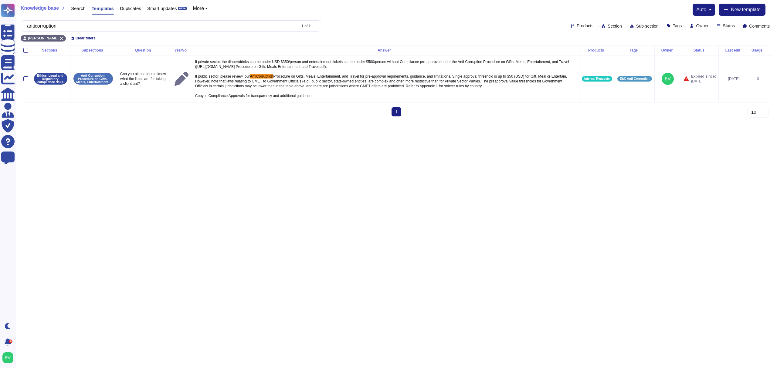
click at [152, 121] on html "Questionnaires Knowledge Base Documents Analytics CAIQ / SIG Admin Trust Center…" at bounding box center [388, 60] width 777 height 121
drag, startPoint x: 78, startPoint y: 6, endPoint x: 87, endPoint y: 6, distance: 8.5
click at [87, 6] on div "Search Templates Duplicates Smart updates BETA More" at bounding box center [136, 10] width 143 height 12
click at [82, 10] on span "Search" at bounding box center [78, 8] width 15 height 5
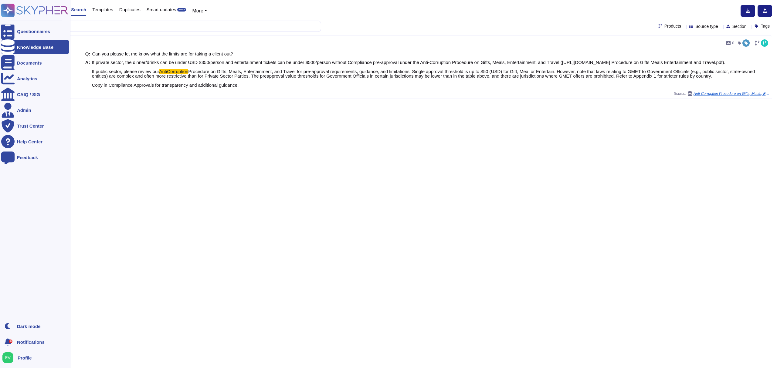
type input "anticorrup"
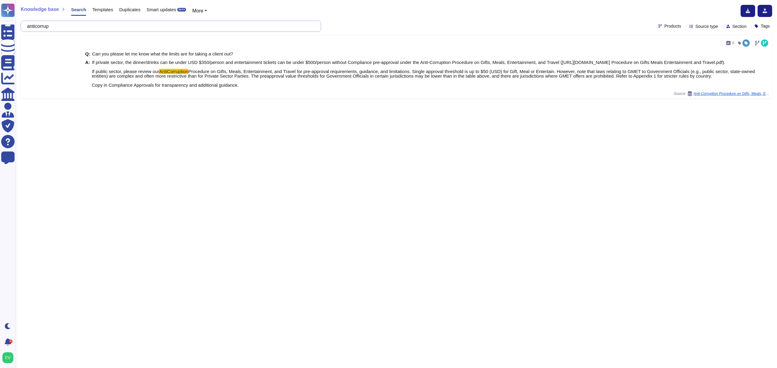
click at [42, 27] on input "anticorrup" at bounding box center [169, 26] width 291 height 11
click at [33, 27] on input "anticorrup" at bounding box center [169, 26] width 291 height 11
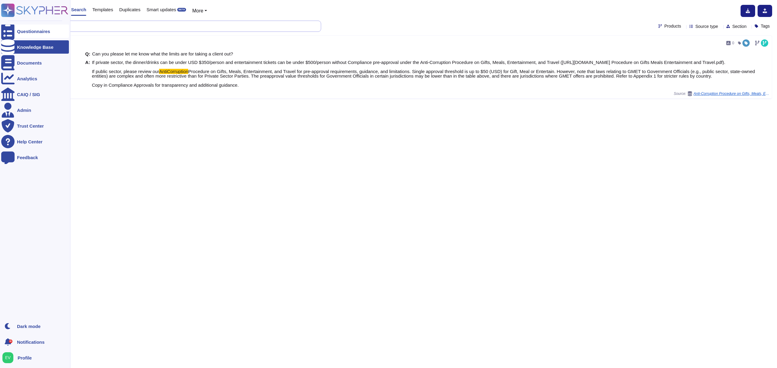
drag, startPoint x: 59, startPoint y: 28, endPoint x: 16, endPoint y: 24, distance: 42.7
click at [16, 24] on div "Questionnaires Knowledge Base Documents Analytics CAIQ / SIG Admin Trust Center…" at bounding box center [388, 184] width 777 height 368
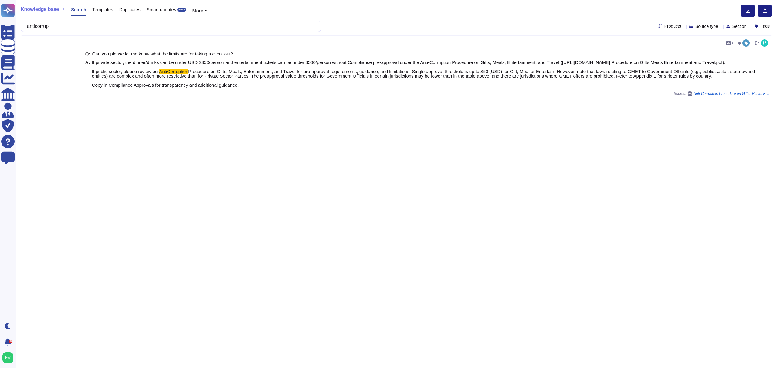
click at [146, 155] on div "Knowledge base Search Templates Duplicates Smart updates BETA More anticorrup P…" at bounding box center [396, 184] width 761 height 368
